Goal: Information Seeking & Learning: Learn about a topic

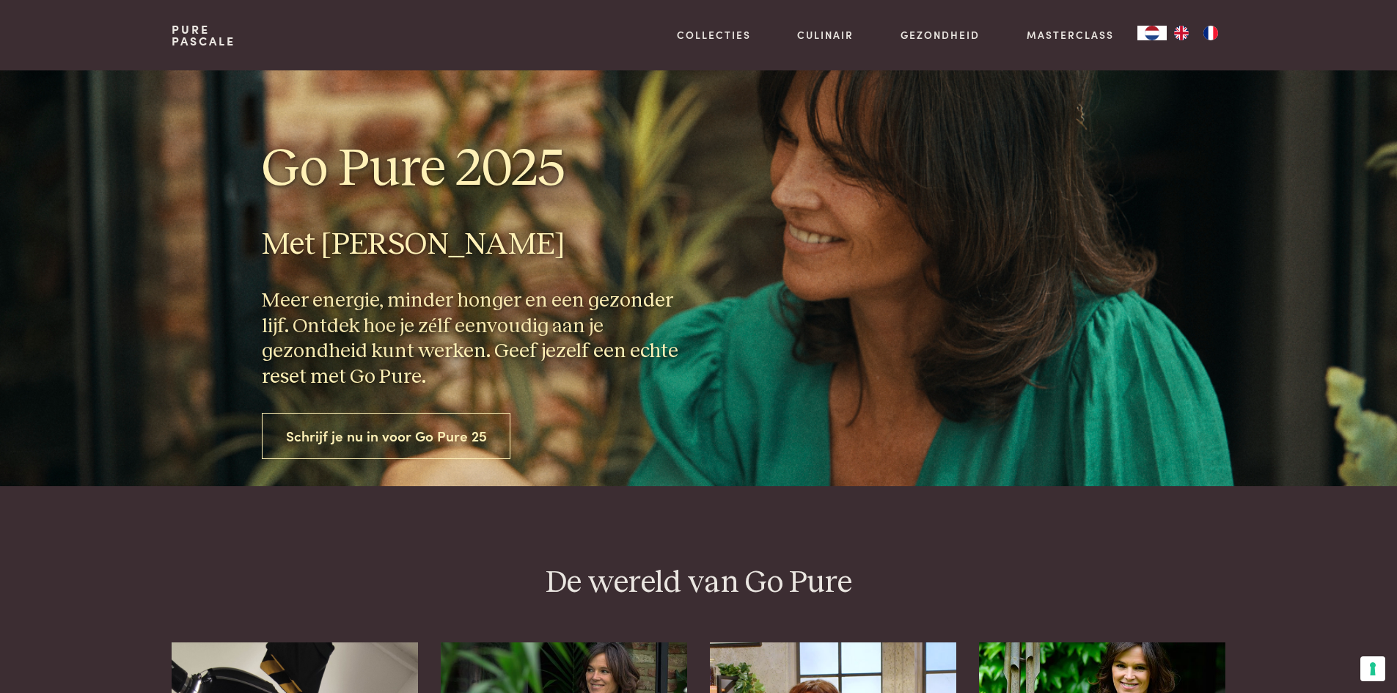
click at [423, 431] on link "Schrijf je nu in voor Go Pure 25" at bounding box center [386, 436] width 249 height 46
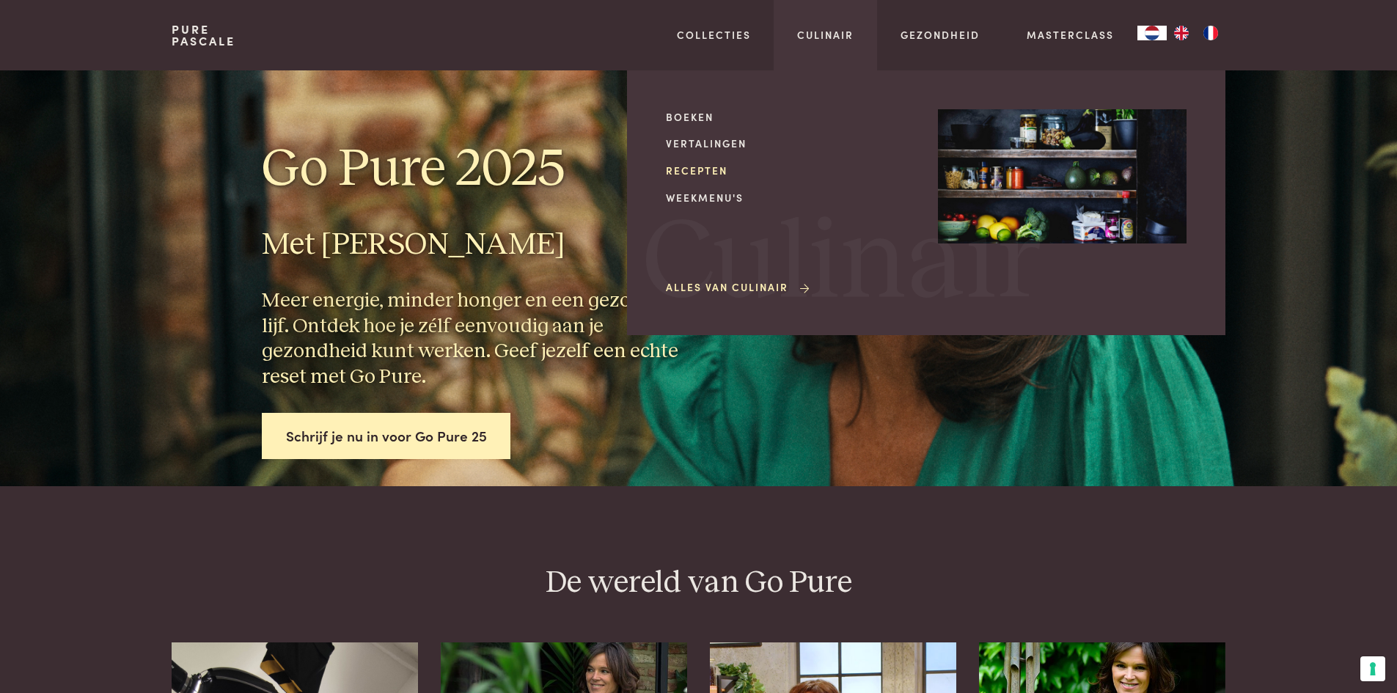
click at [699, 175] on link "Recepten" at bounding box center [790, 170] width 249 height 15
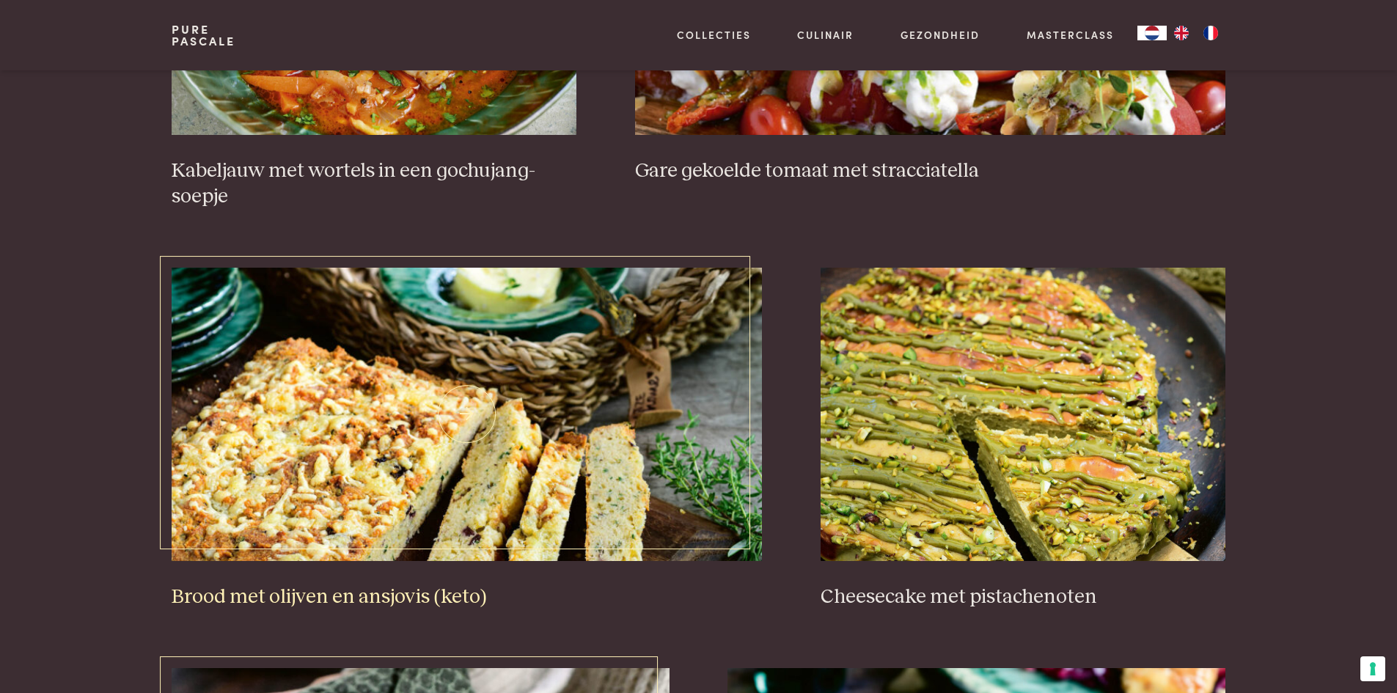
scroll to position [1320, 0]
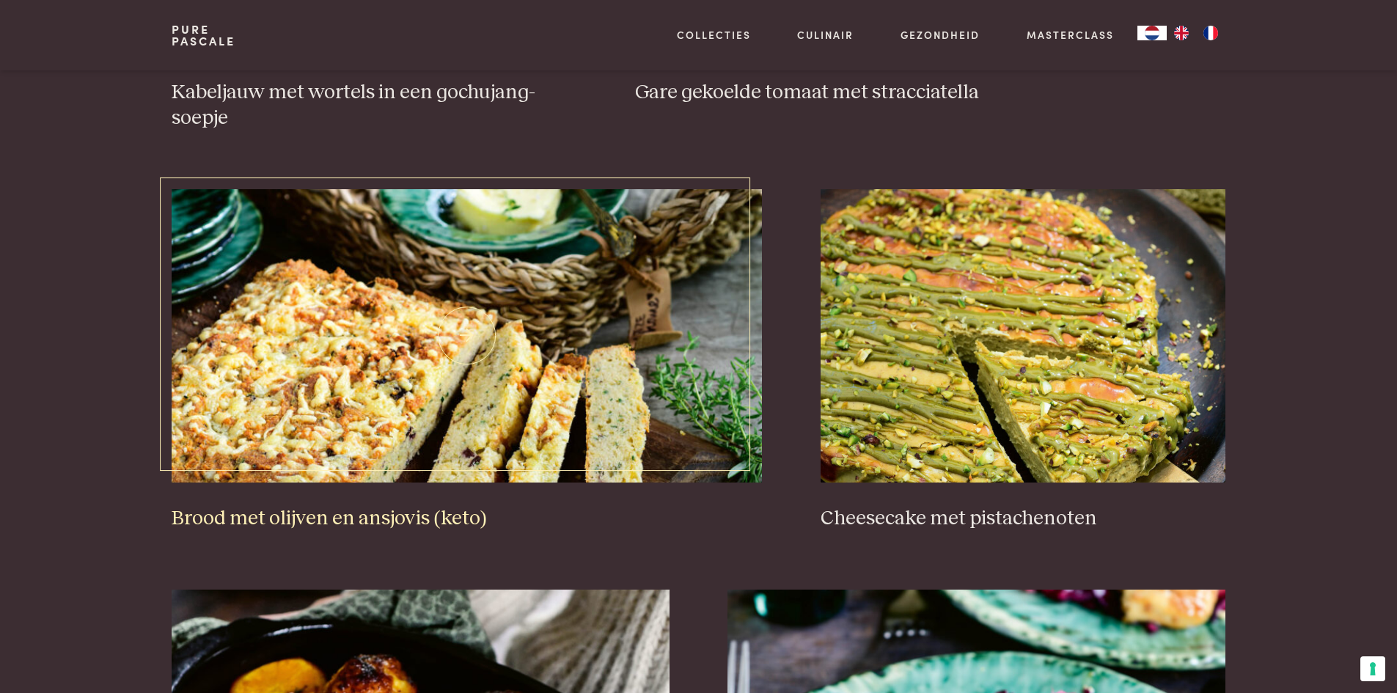
click at [383, 350] on img at bounding box center [467, 335] width 590 height 293
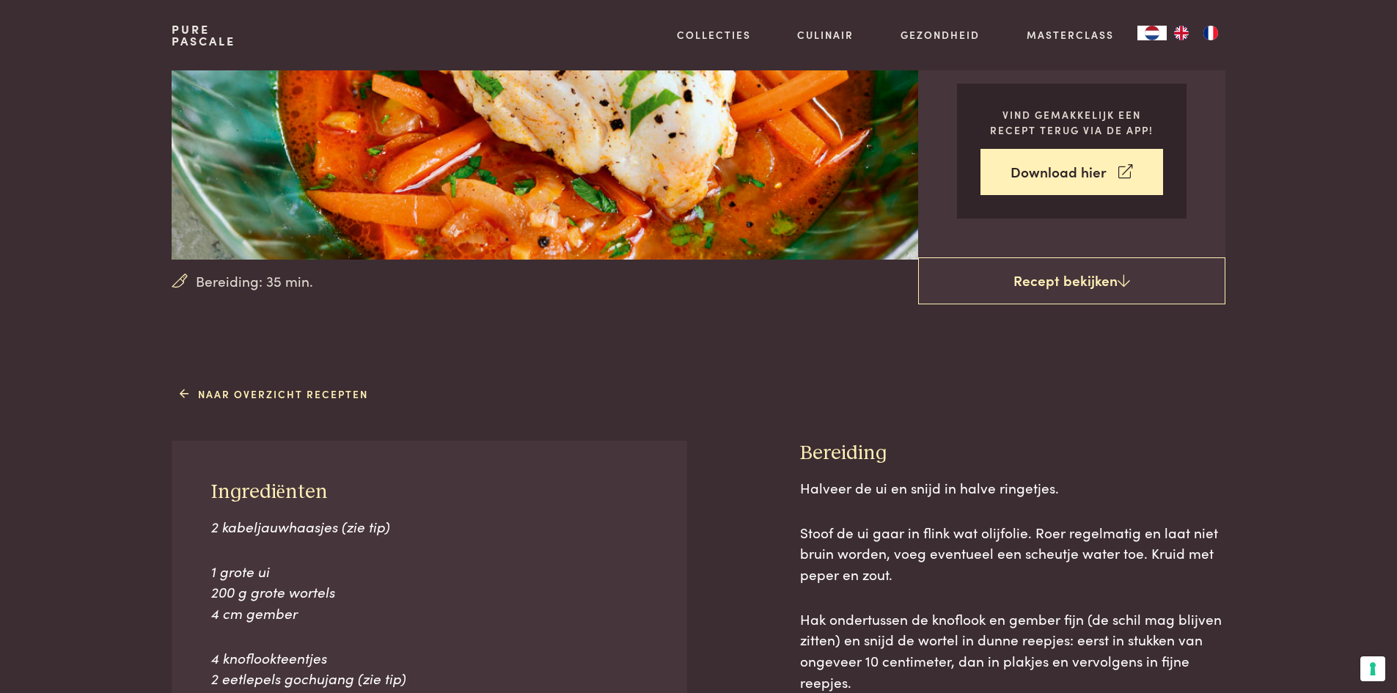
scroll to position [440, 0]
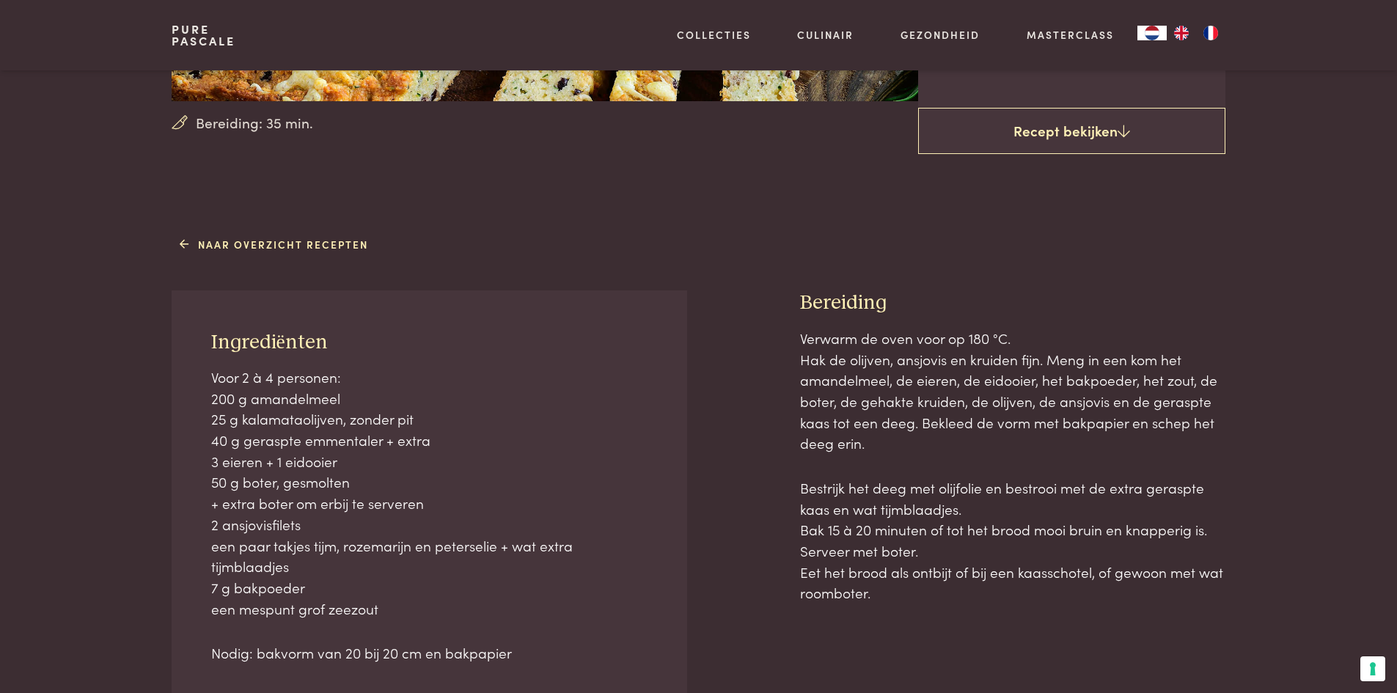
scroll to position [660, 0]
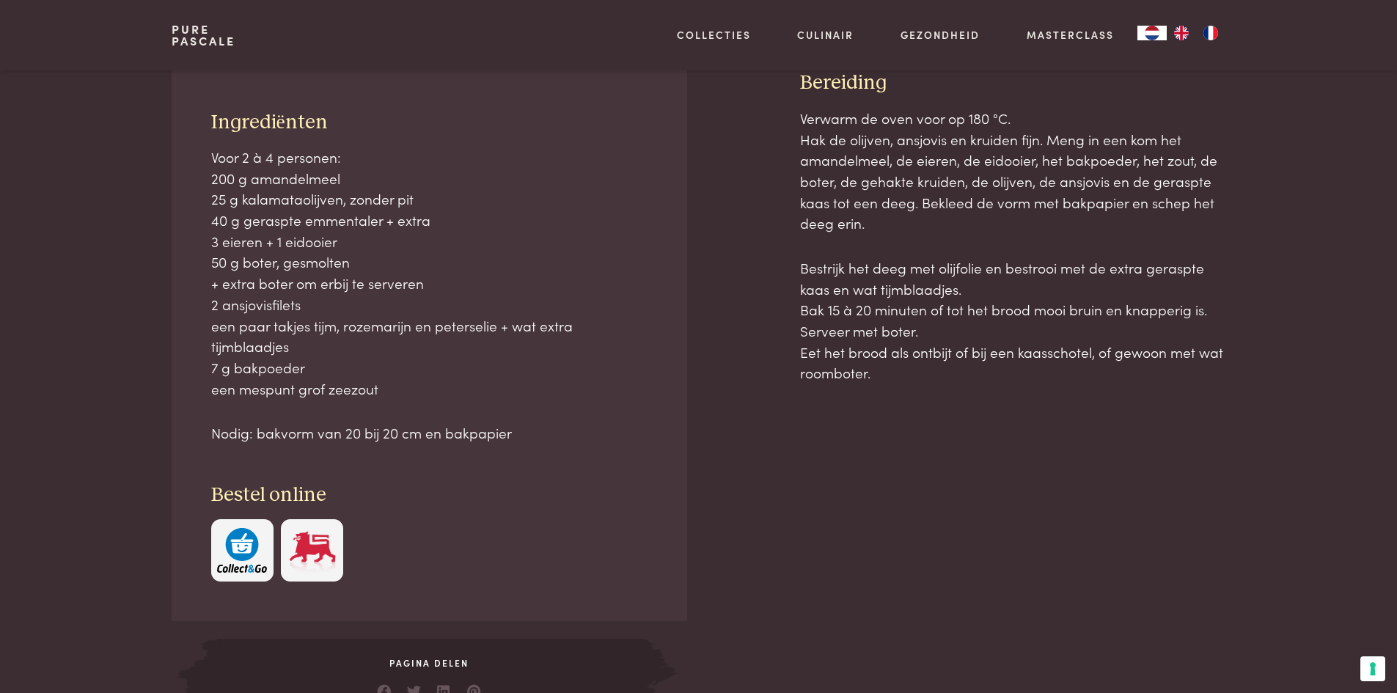
click at [262, 300] on p "Voor 2 à 4 personen: 200 g amandelmeel 25 g kalamataolijven, zonder pit 40 g ge…" at bounding box center [429, 273] width 437 height 252
